Goal: Information Seeking & Learning: Learn about a topic

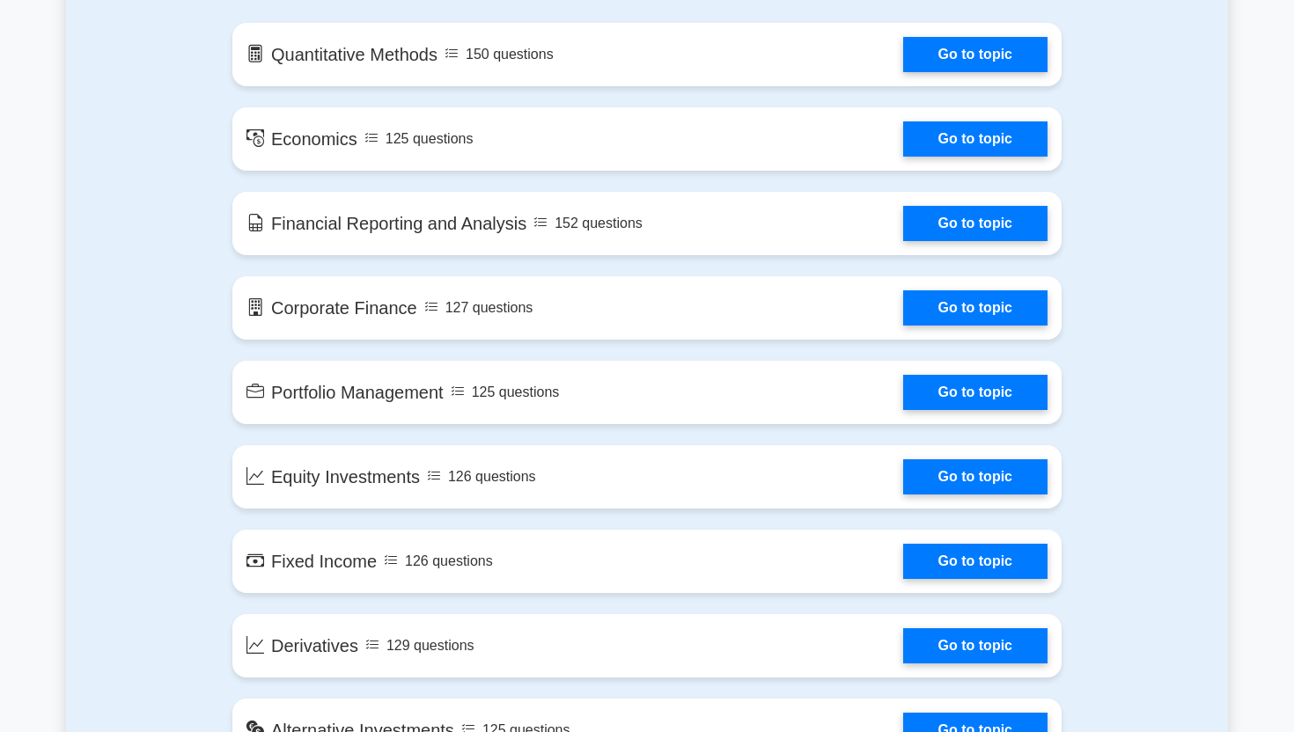
scroll to position [1279, 0]
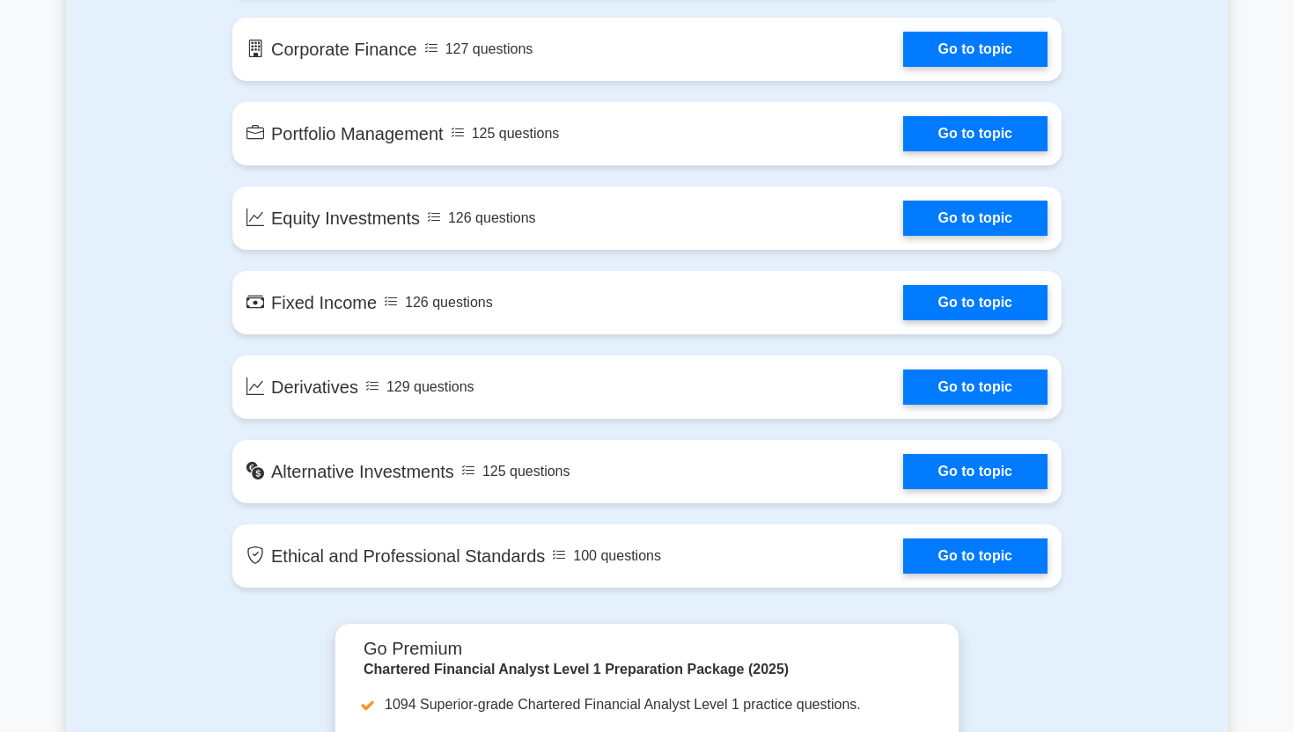
click at [119, 137] on div "Contents of the Chartered Financial Analyst Level 1 package 1094 CFA Level 1 qu…" at bounding box center [647, 138] width 1162 height 969
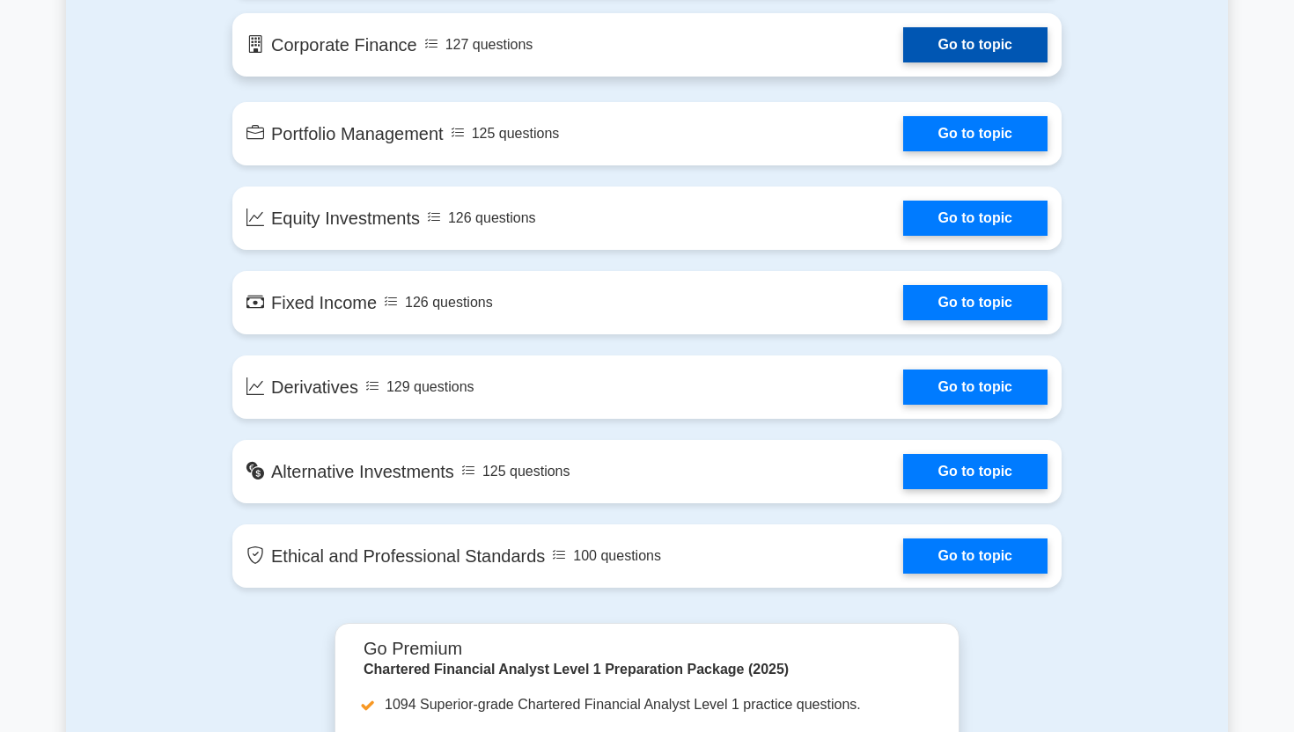
click at [915, 49] on link "Go to topic" at bounding box center [975, 44] width 144 height 35
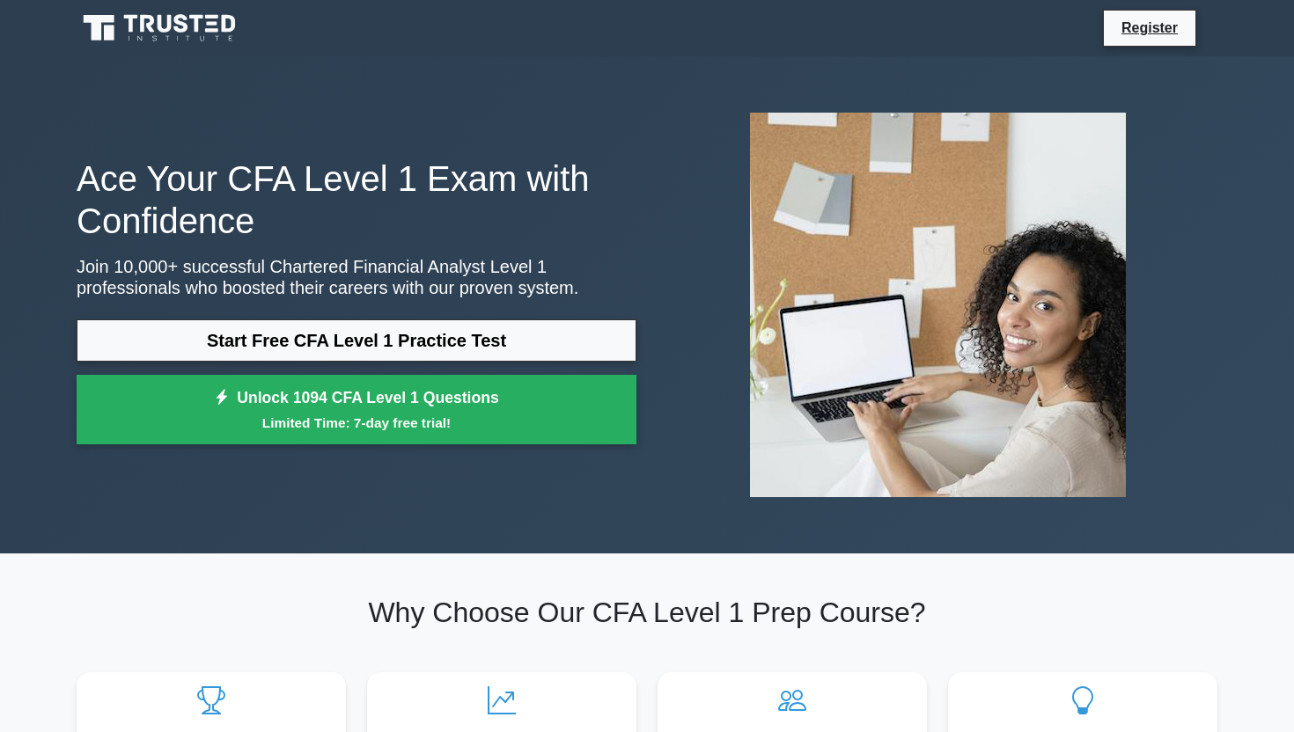
scroll to position [50, 0]
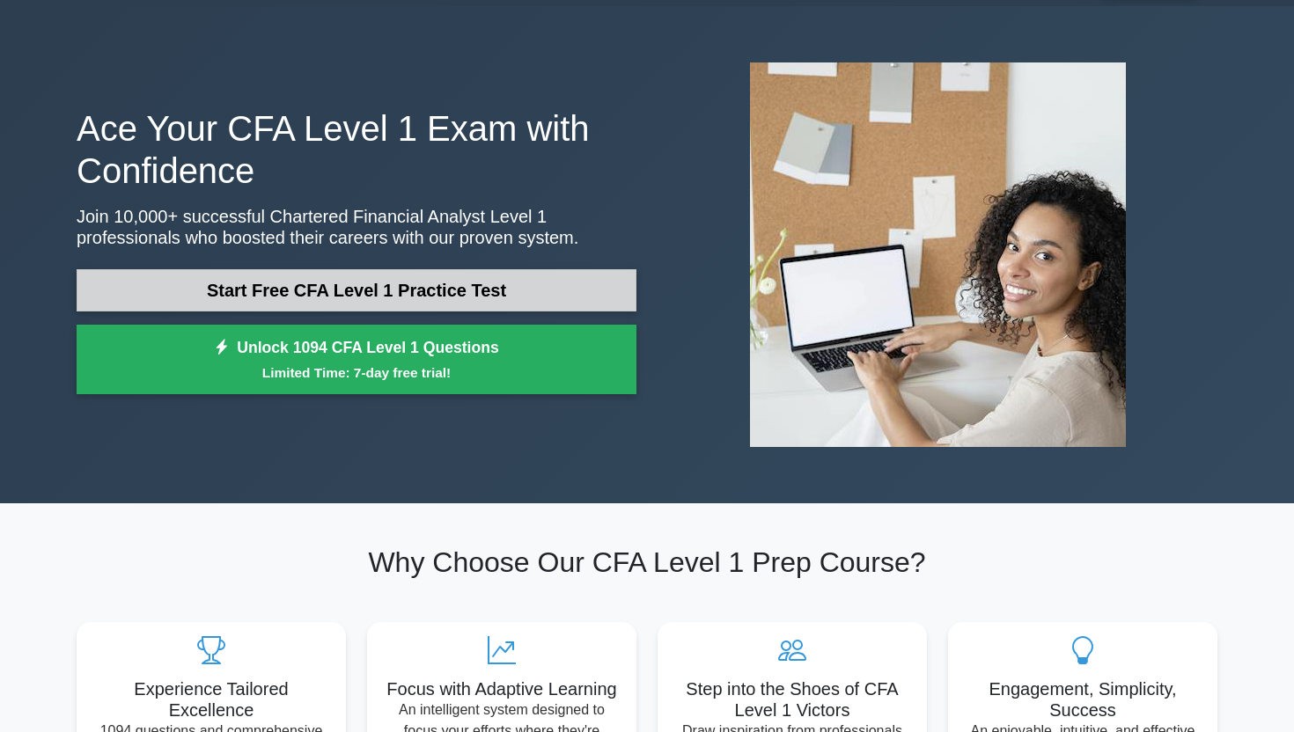
click at [410, 285] on link "Start Free CFA Level 1 Practice Test" at bounding box center [357, 290] width 560 height 42
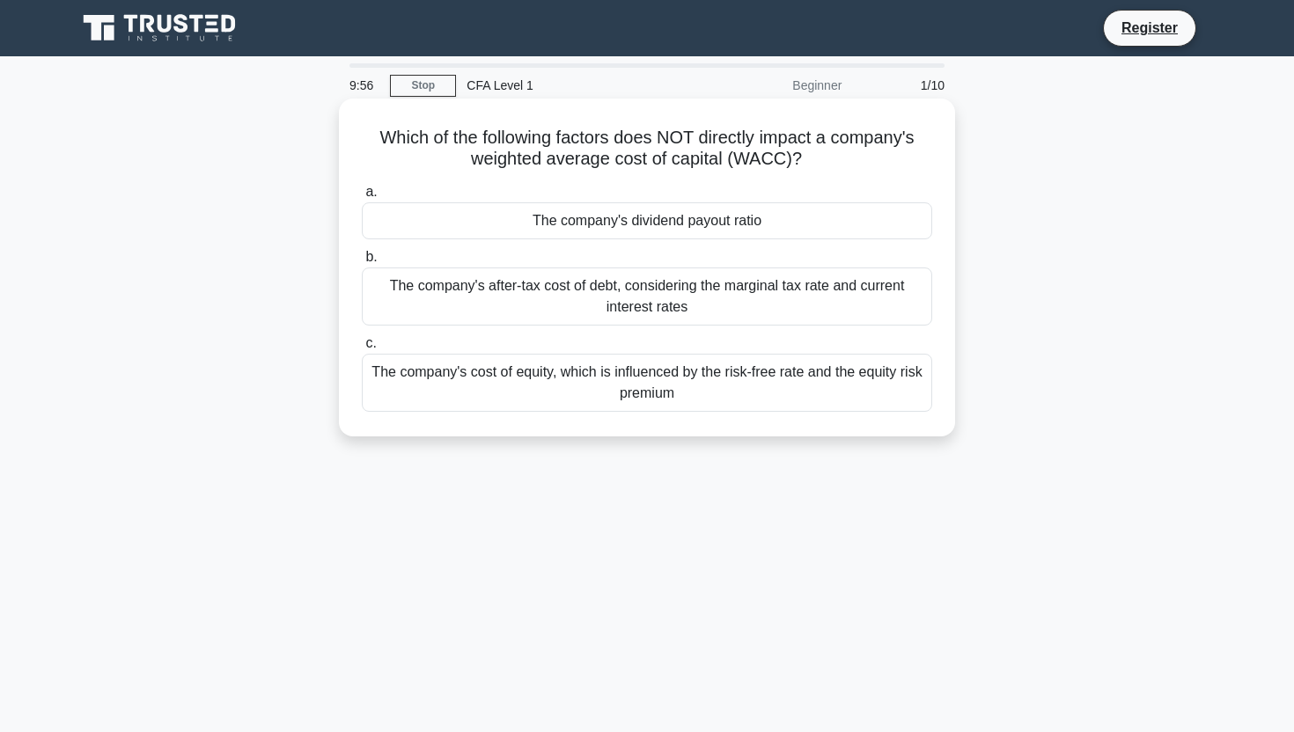
click at [645, 214] on div "The company's dividend payout ratio" at bounding box center [647, 220] width 570 height 37
click at [362, 198] on input "a. The company's dividend payout ratio" at bounding box center [362, 192] width 0 height 11
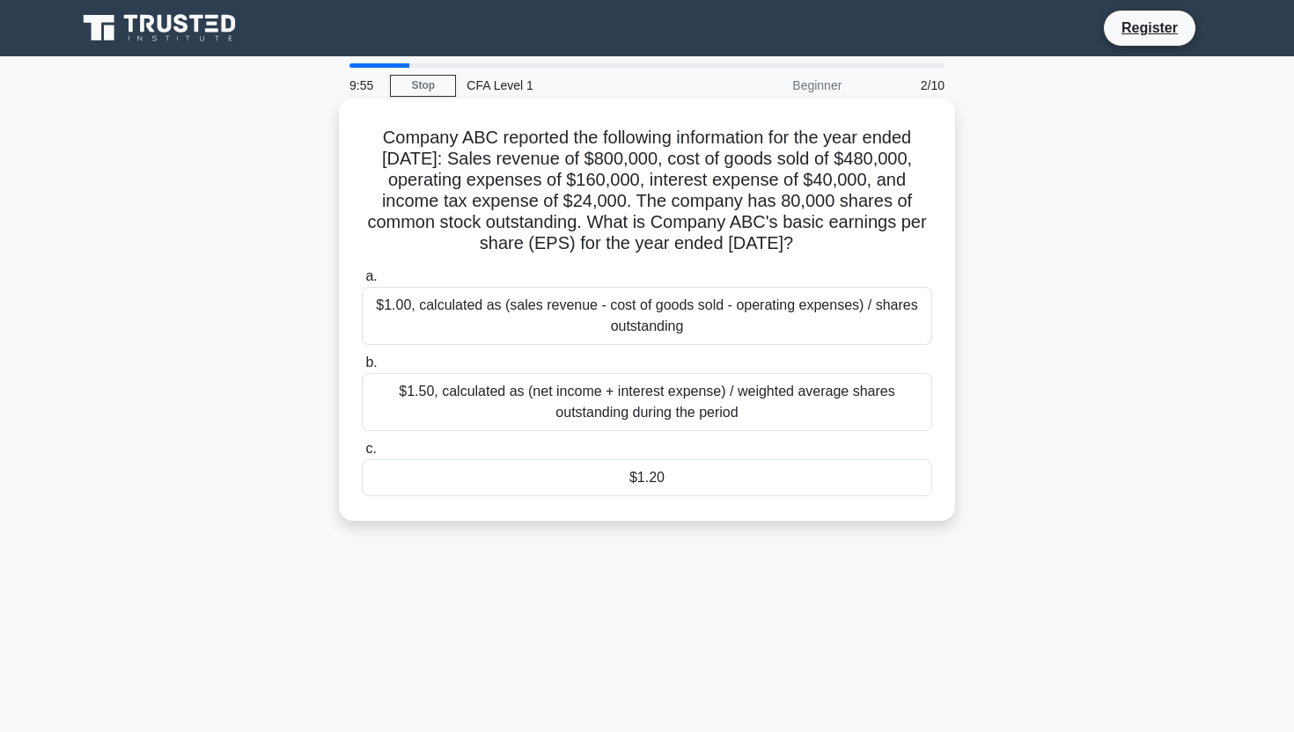
click at [612, 304] on div "$1.00, calculated as (sales revenue - cost of goods sold - operating expenses) …" at bounding box center [647, 316] width 570 height 58
click at [362, 282] on input "a. $1.00, calculated as (sales revenue - cost of goods sold - operating expense…" at bounding box center [362, 276] width 0 height 11
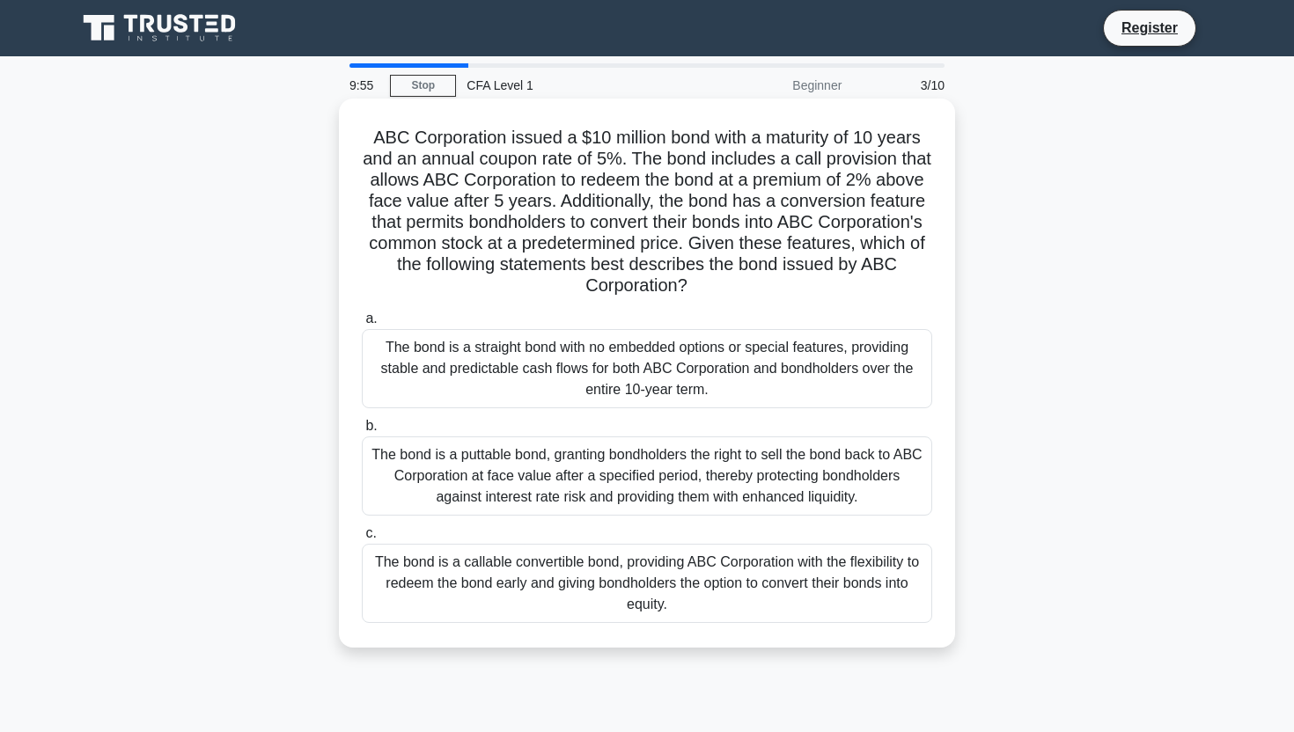
click at [599, 328] on label "a. The bond is a straight bond with no embedded options or special features, pr…" at bounding box center [647, 358] width 570 height 100
click at [362, 325] on input "a. The bond is a straight bond with no embedded options or special features, pr…" at bounding box center [362, 318] width 0 height 11
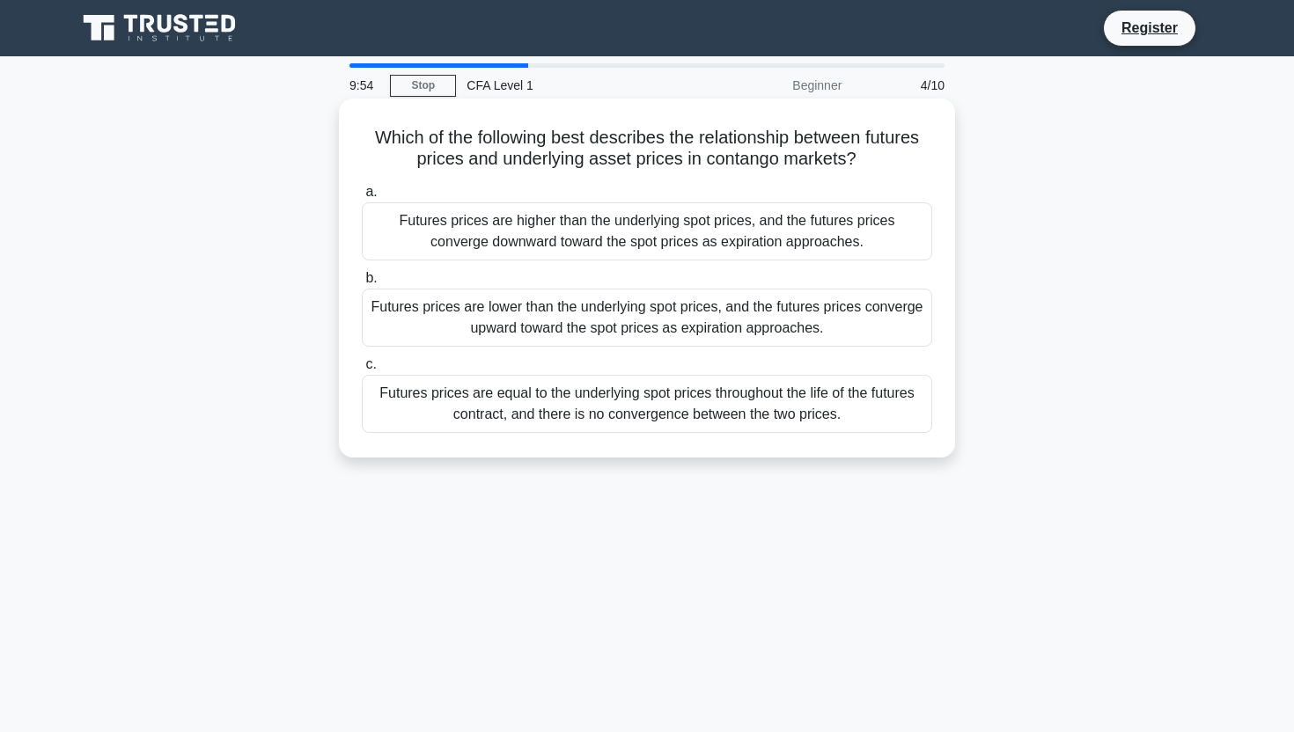
click at [593, 325] on div "Futures prices are lower than the underlying spot prices, and the futures price…" at bounding box center [647, 318] width 570 height 58
click at [362, 284] on input "b. Futures prices are lower than the underlying spot prices, and the futures pr…" at bounding box center [362, 278] width 0 height 11
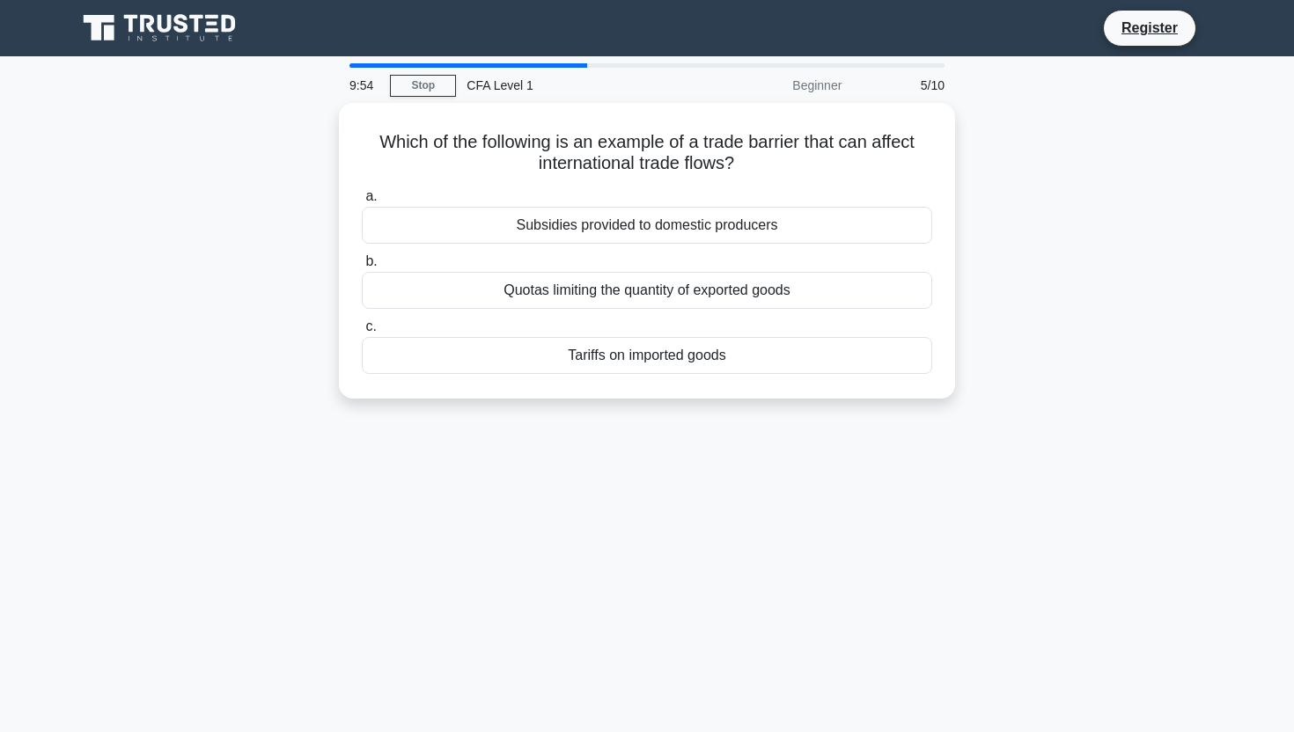
click at [593, 325] on label "c. Tariffs on imported goods" at bounding box center [647, 345] width 570 height 58
click at [362, 325] on input "c. Tariffs on imported goods" at bounding box center [362, 326] width 0 height 11
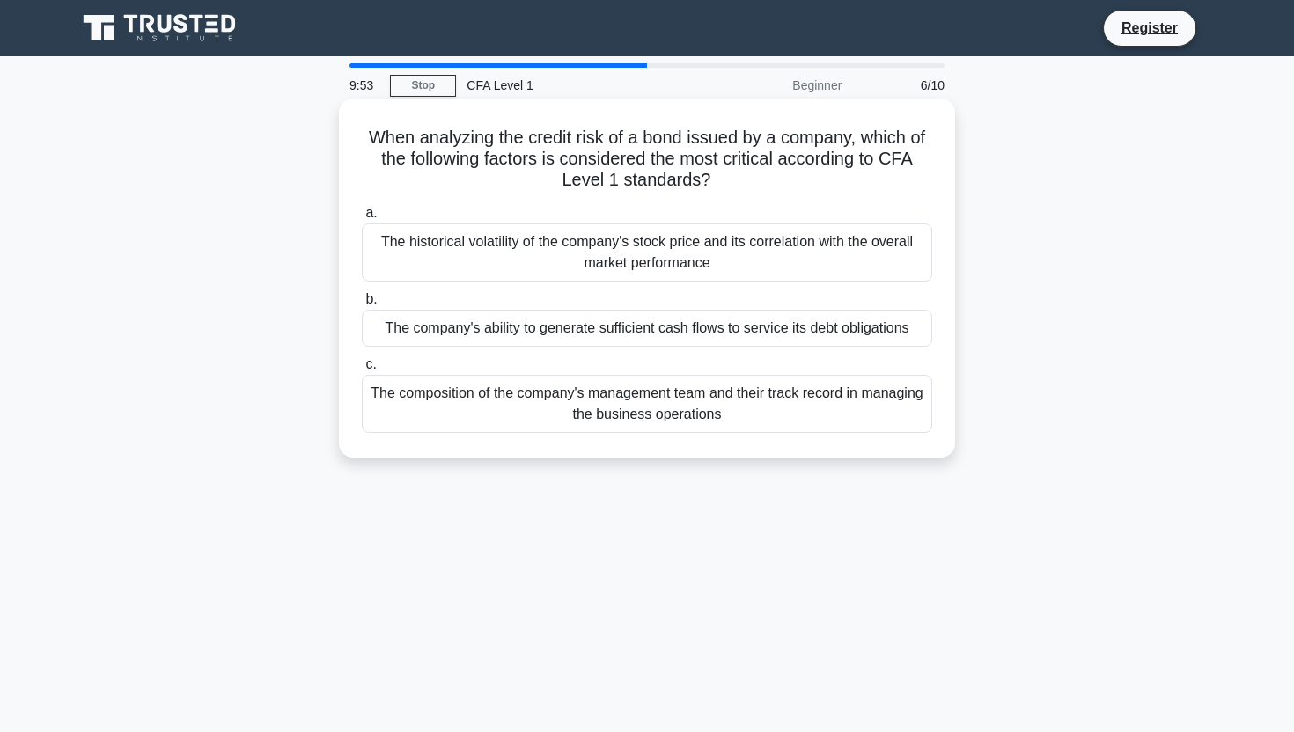
click at [584, 288] on div "a. The historical volatility of the company's stock price and its correlation w…" at bounding box center [646, 318] width 591 height 238
click at [577, 259] on div "The historical volatility of the company's stock price and its correlation with…" at bounding box center [647, 253] width 570 height 58
click at [362, 219] on input "a. The historical volatility of the company's stock price and its correlation w…" at bounding box center [362, 213] width 0 height 11
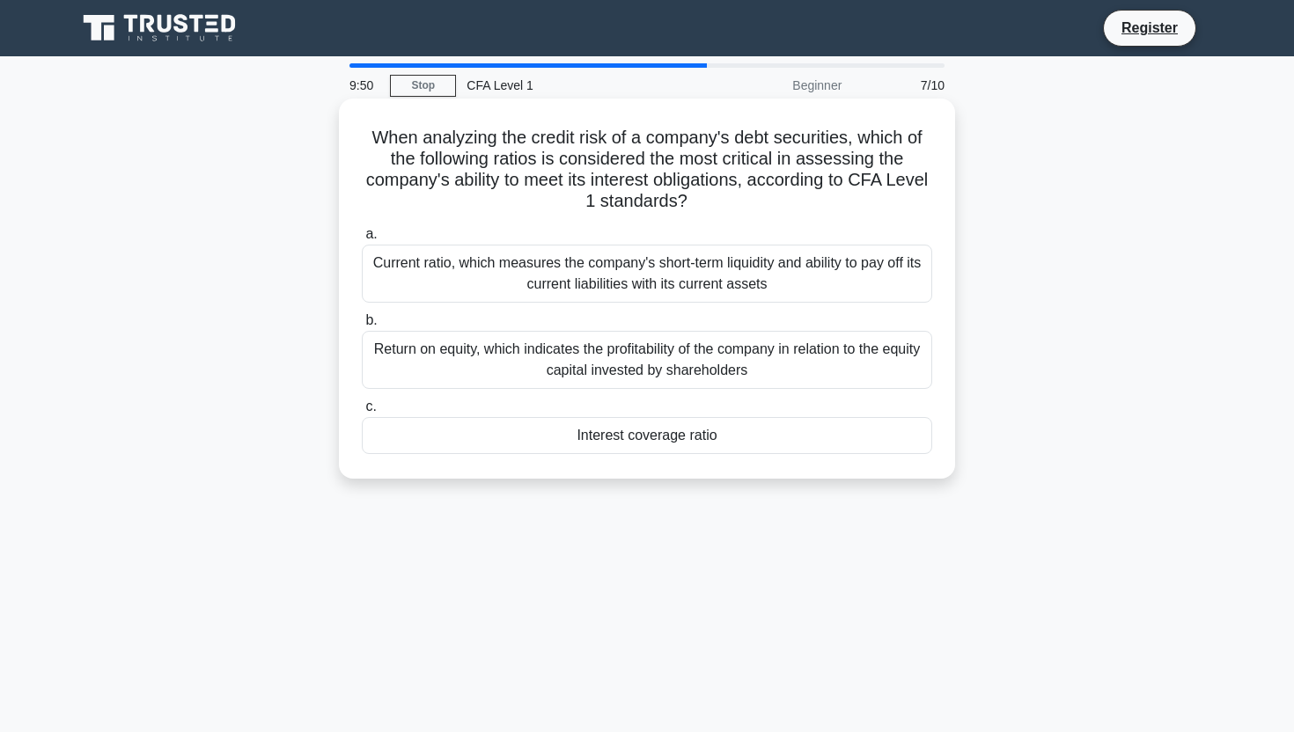
click at [570, 258] on div "Current ratio, which measures the company's short-term liquidity and ability to…" at bounding box center [647, 274] width 570 height 58
click at [362, 240] on input "a. Current ratio, which measures the company's short-term liquidity and ability…" at bounding box center [362, 234] width 0 height 11
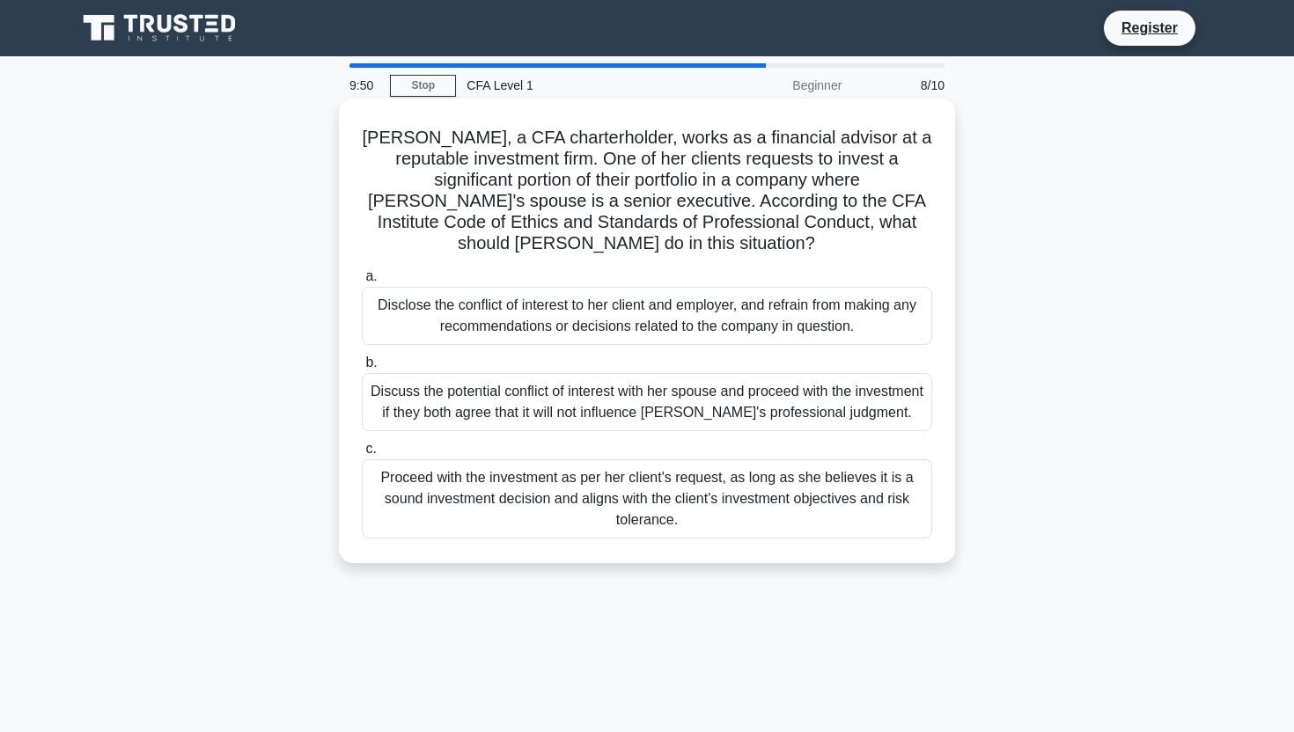
click at [567, 287] on div "Disclose the conflict of interest to her client and employer, and refrain from …" at bounding box center [647, 316] width 570 height 58
click at [362, 281] on input "a. Disclose the conflict of interest to her client and employer, and refrain fr…" at bounding box center [362, 276] width 0 height 11
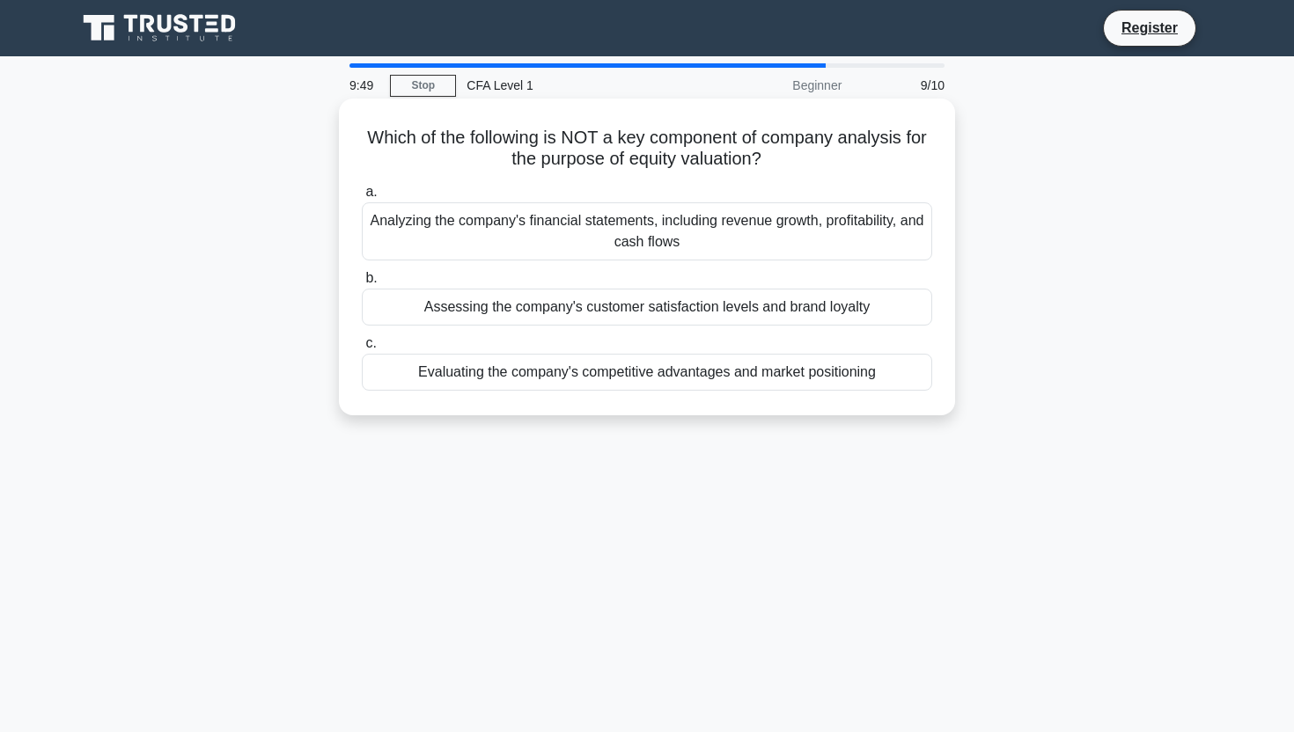
click at [564, 282] on label "b. Assessing the company's customer satisfaction levels and brand loyalty" at bounding box center [647, 297] width 570 height 58
click at [362, 282] on input "b. Assessing the company's customer satisfaction levels and brand loyalty" at bounding box center [362, 278] width 0 height 11
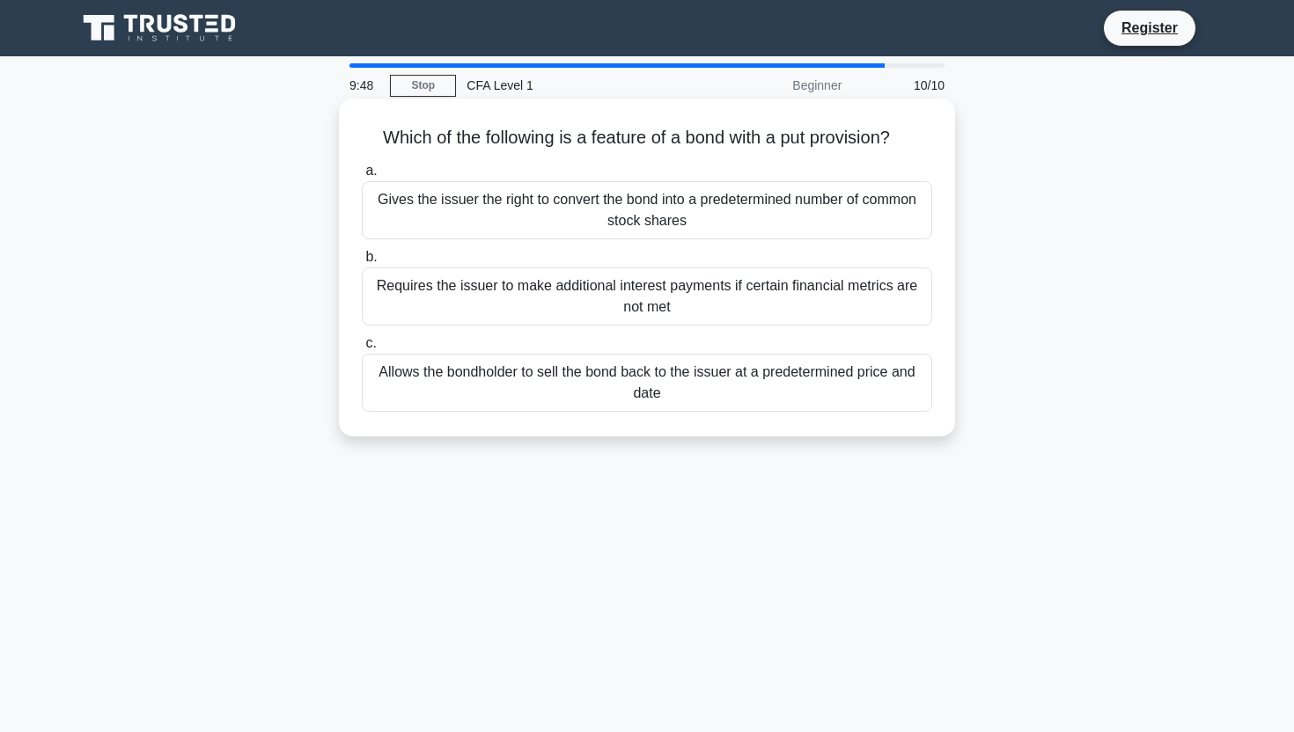
click at [564, 282] on div "Requires the issuer to make additional interest payments if certain financial m…" at bounding box center [647, 297] width 570 height 58
click at [362, 263] on input "b. Requires the issuer to make additional interest payments if certain financia…" at bounding box center [362, 257] width 0 height 11
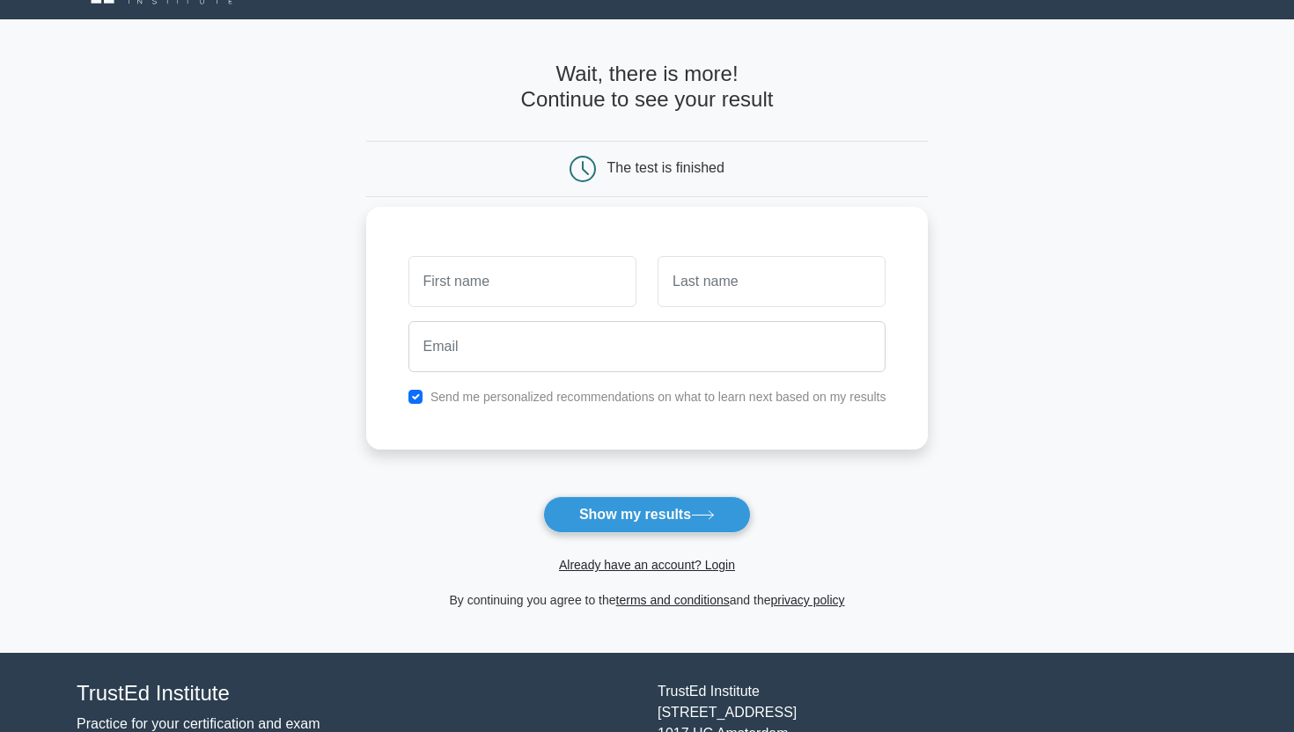
scroll to position [44, 0]
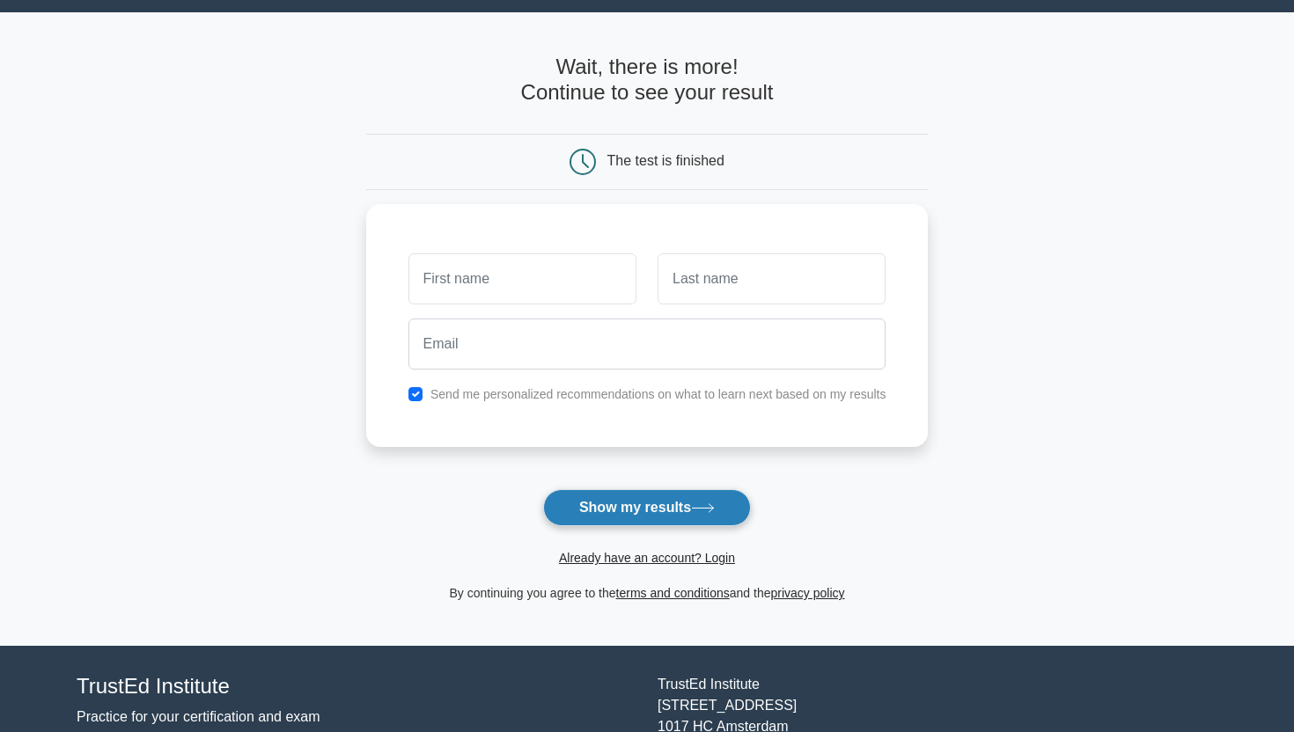
click at [593, 507] on button "Show my results" at bounding box center [647, 507] width 208 height 37
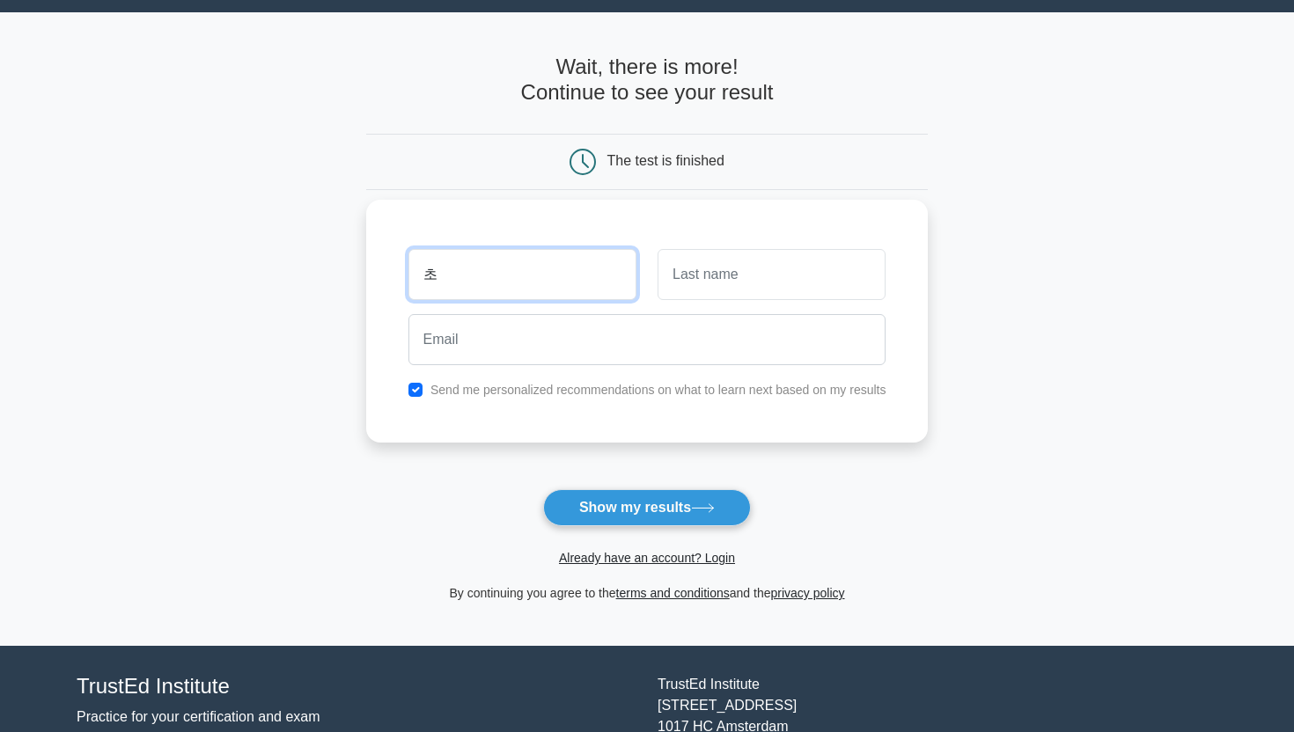
type input "ㅊ"
type input "채연"
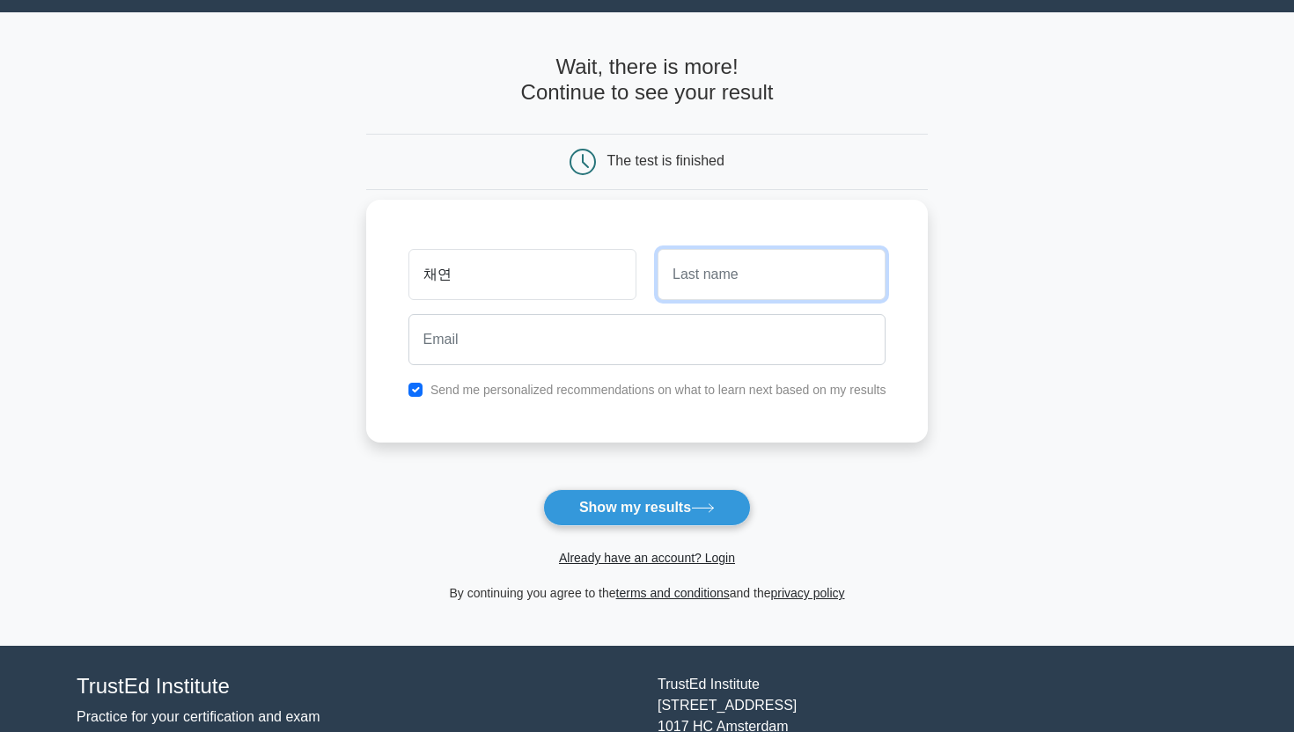
click at [743, 268] on input "text" at bounding box center [771, 274] width 228 height 51
type input "[PERSON_NAME]"
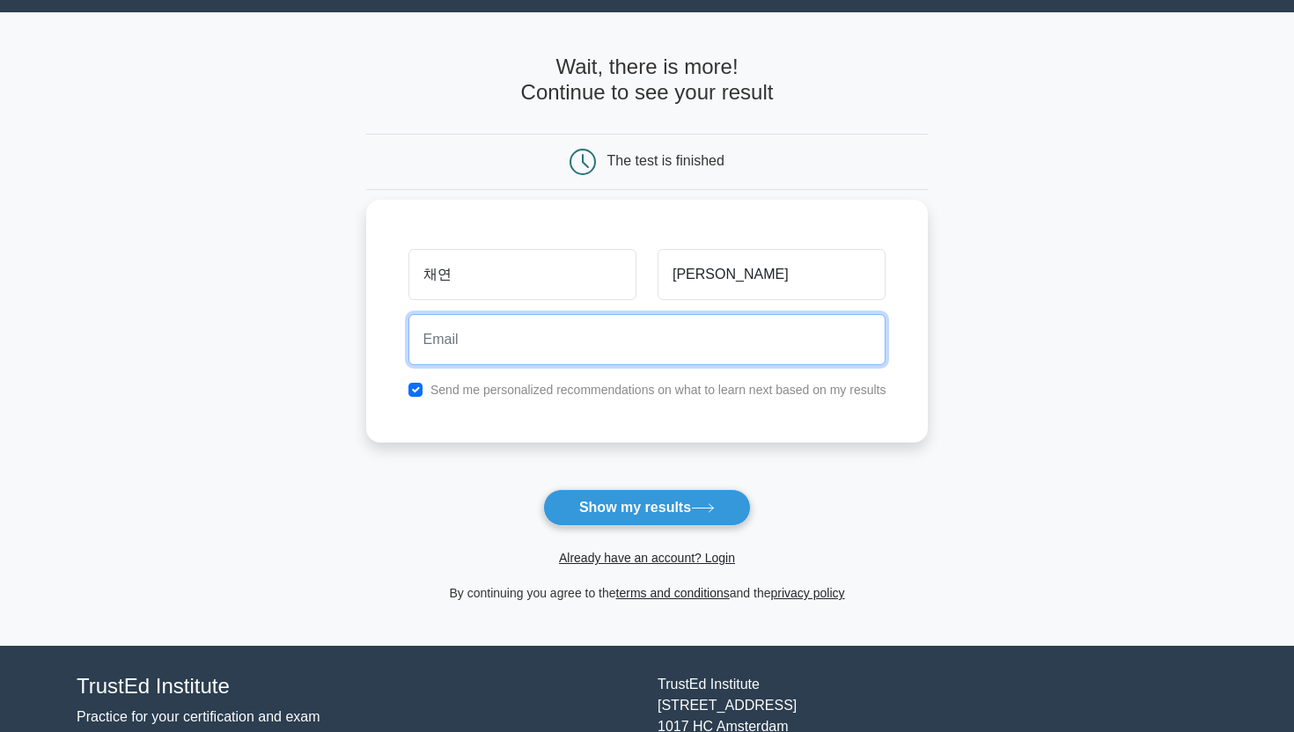
click at [764, 349] on input "email" at bounding box center [647, 339] width 478 height 51
click at [543, 489] on button "Show my results" at bounding box center [647, 507] width 208 height 37
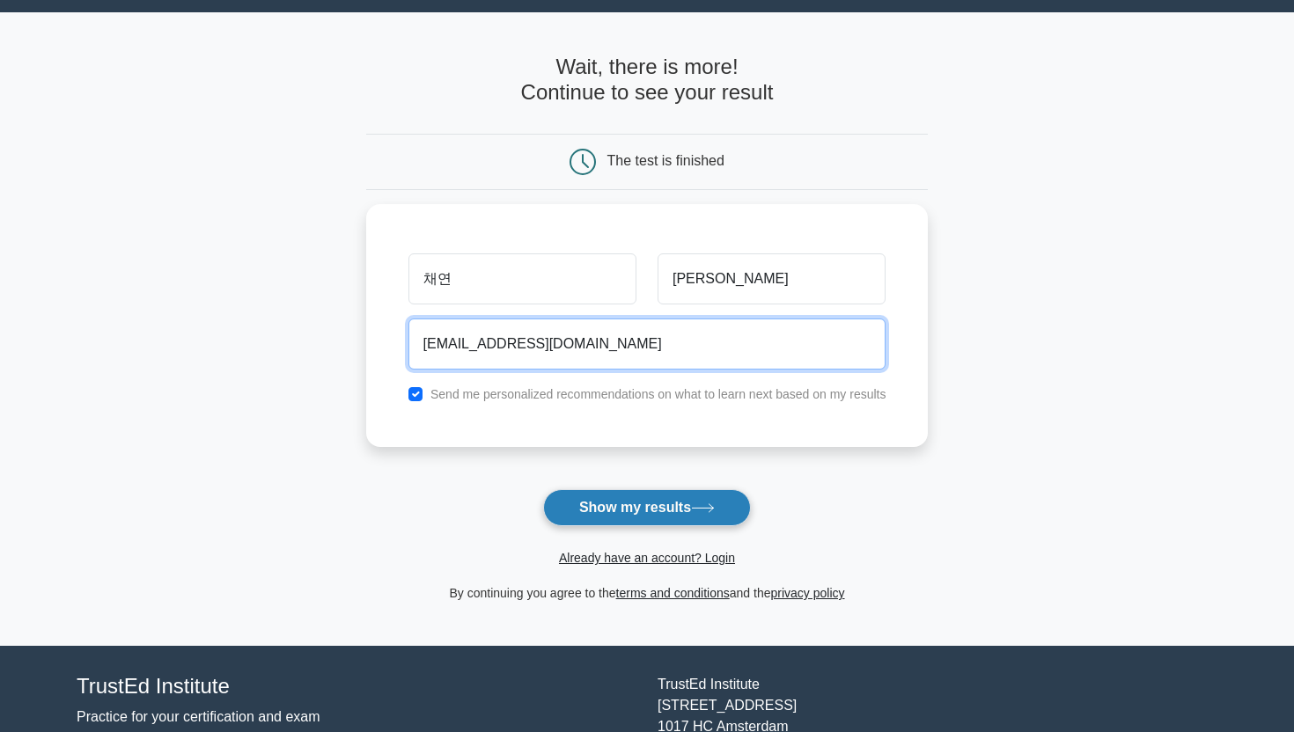
type input "chaeyeon021015@gmail.com"
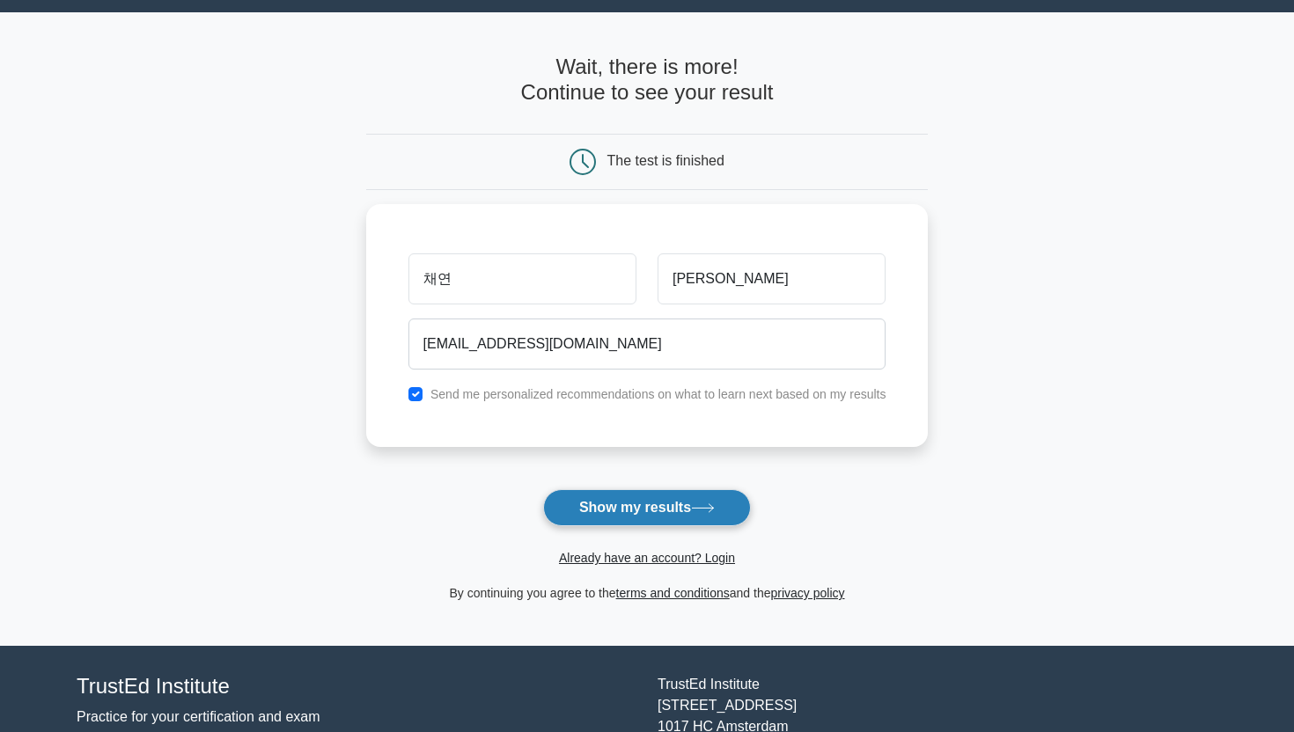
click at [606, 523] on button "Show my results" at bounding box center [647, 507] width 208 height 37
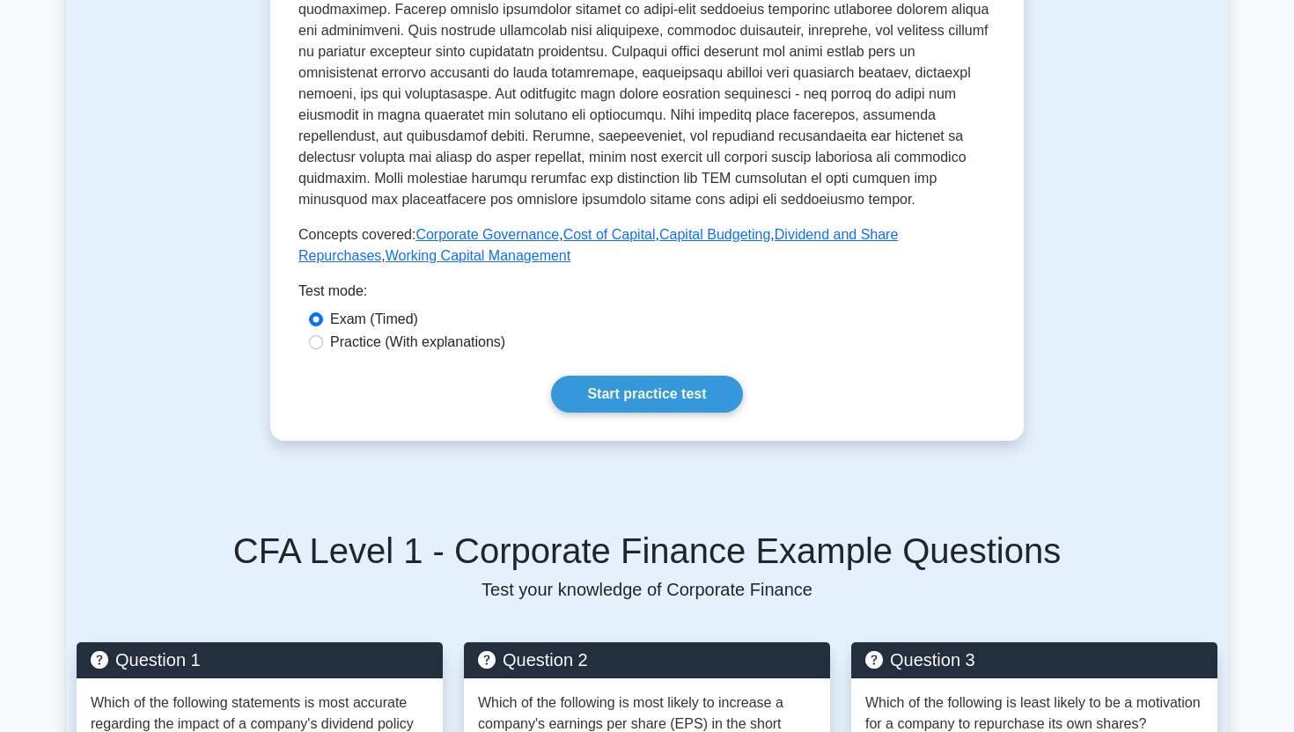
scroll to position [646, 0]
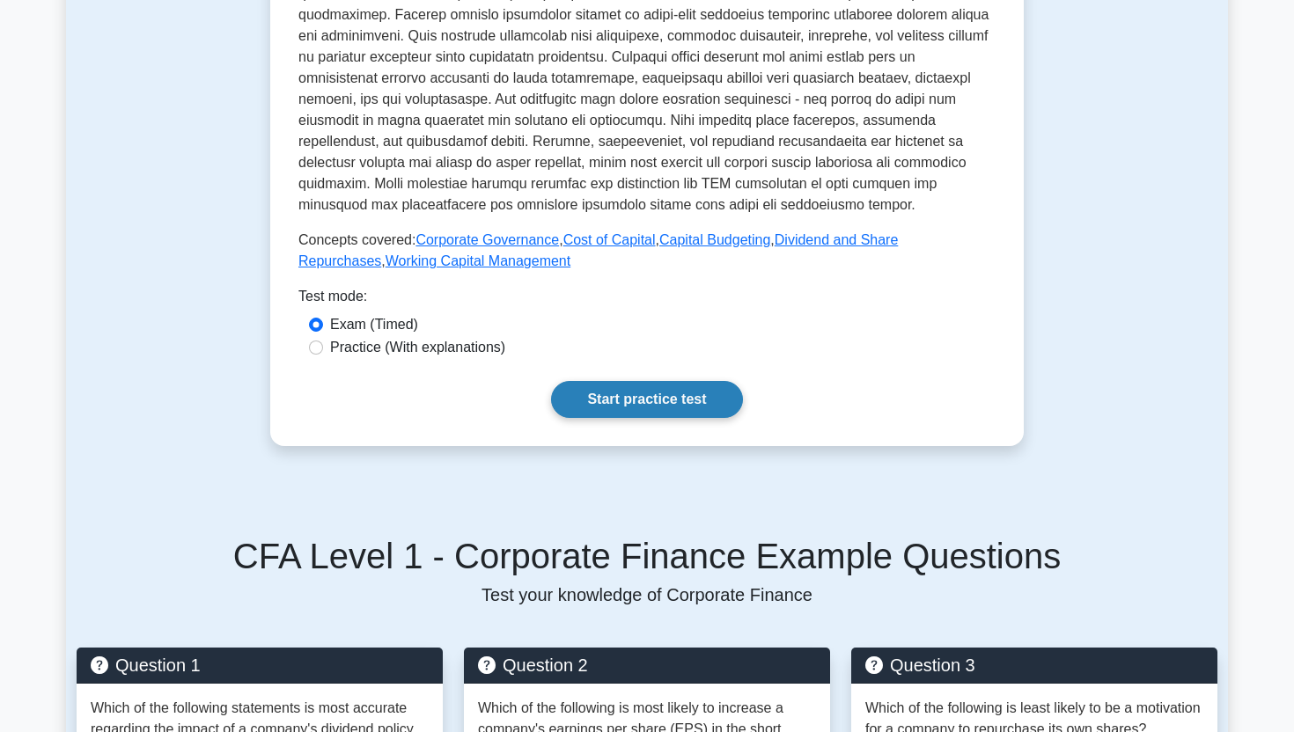
click at [690, 391] on link "Start practice test" at bounding box center [646, 399] width 191 height 37
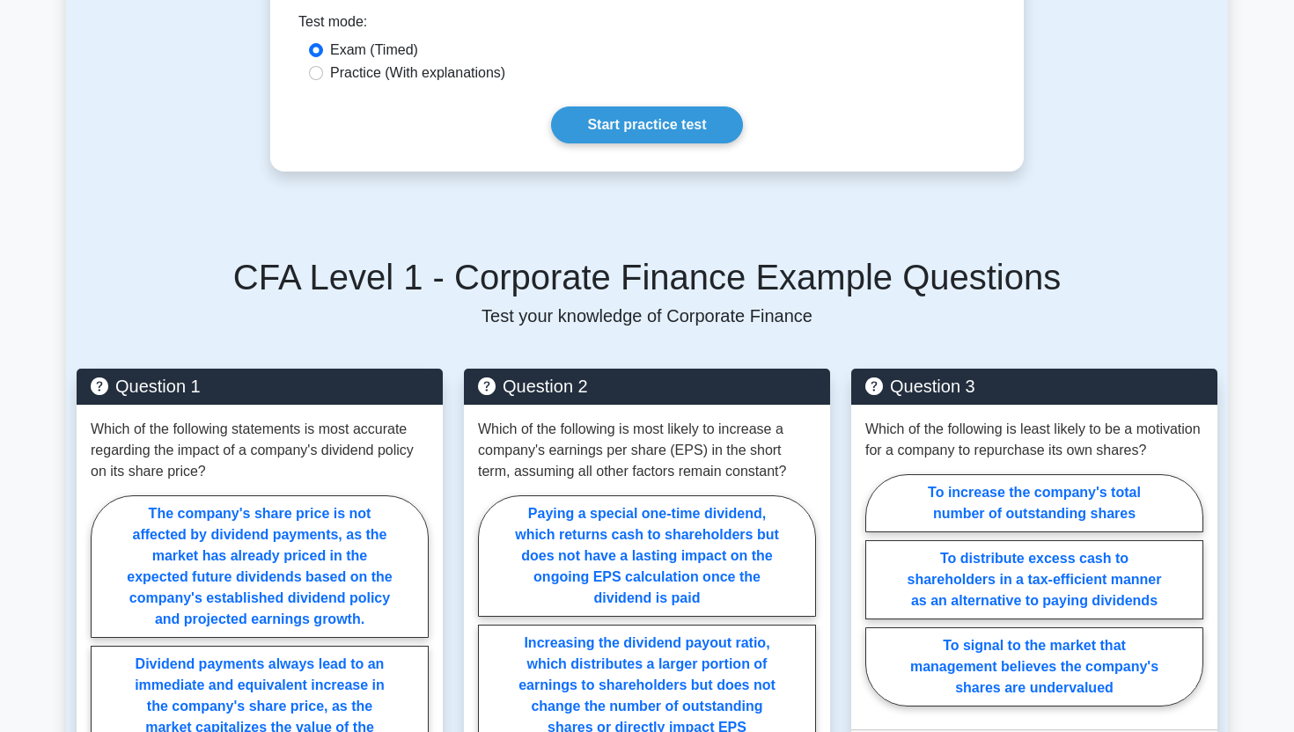
scroll to position [741, 0]
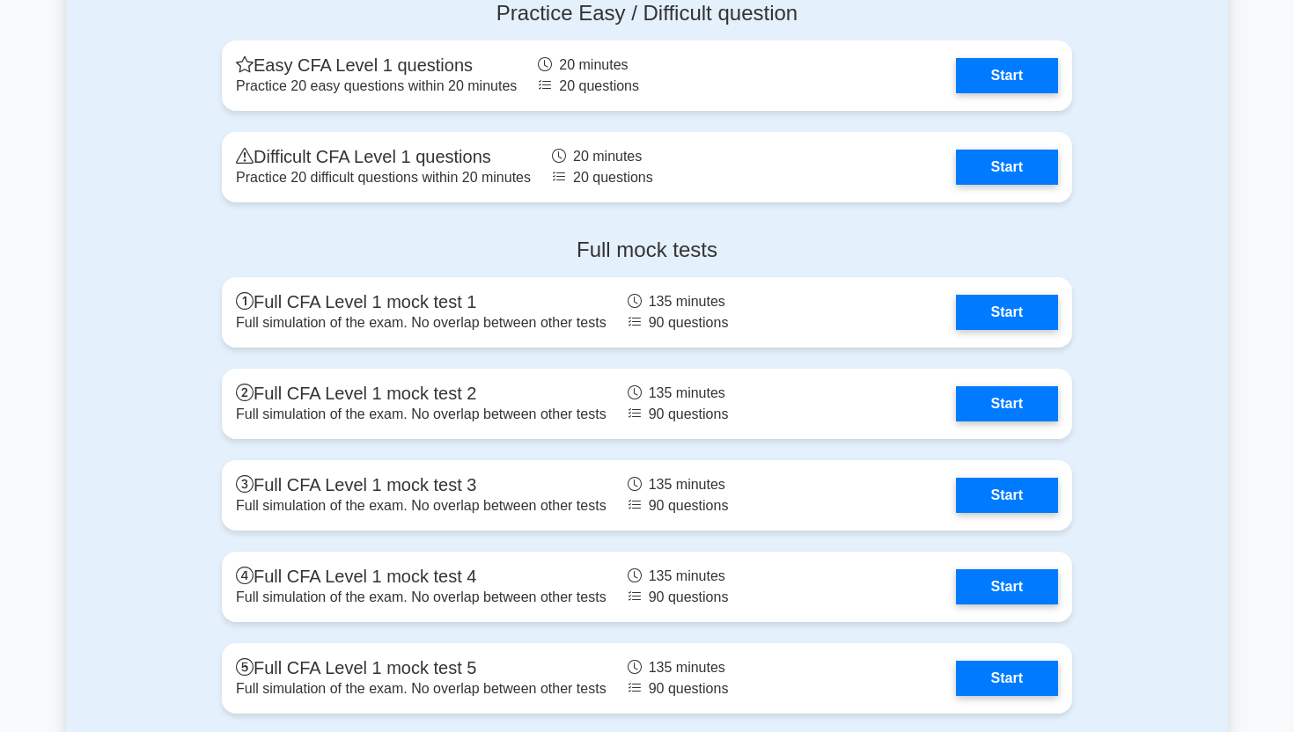
scroll to position [2592, 0]
